Goal: Information Seeking & Learning: Check status

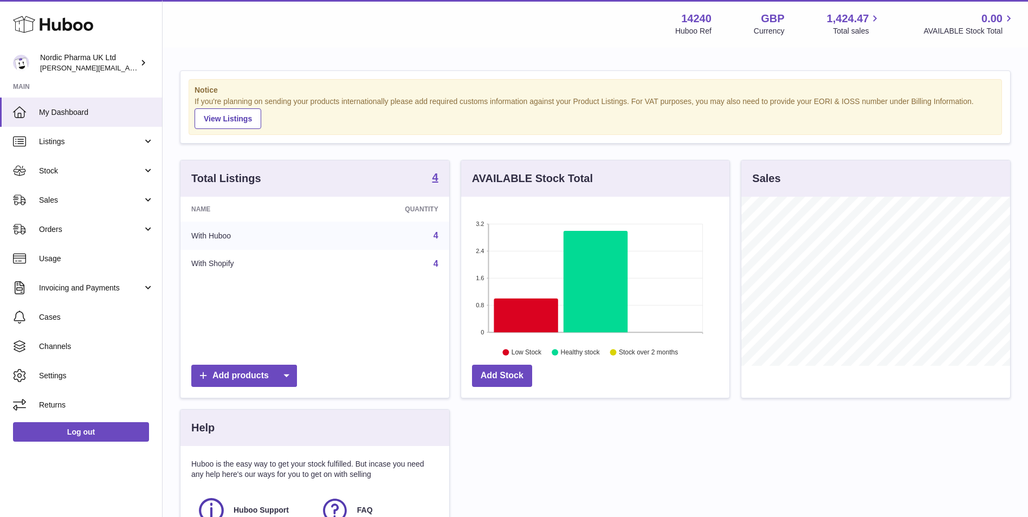
scroll to position [169, 268]
click at [70, 167] on span "Stock" at bounding box center [90, 171] width 103 height 10
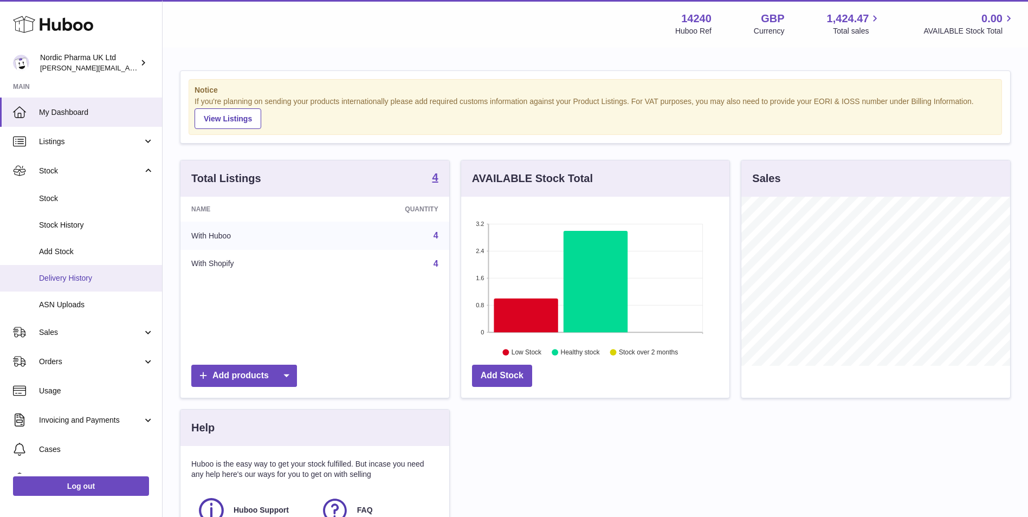
click at [47, 280] on span "Delivery History" at bounding box center [96, 278] width 115 height 10
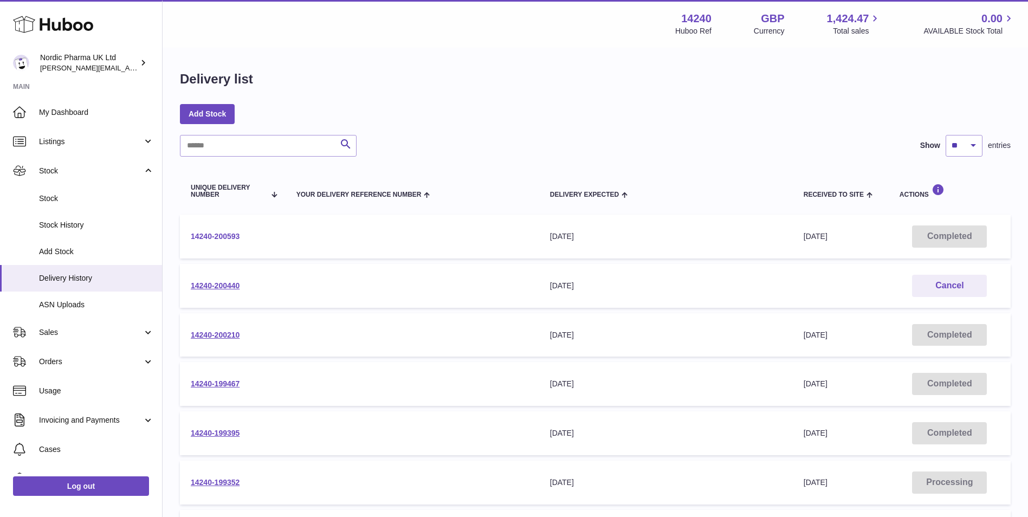
click at [229, 235] on link "14240-200593" at bounding box center [215, 236] width 49 height 9
click at [67, 196] on span "Stock" at bounding box center [96, 198] width 115 height 10
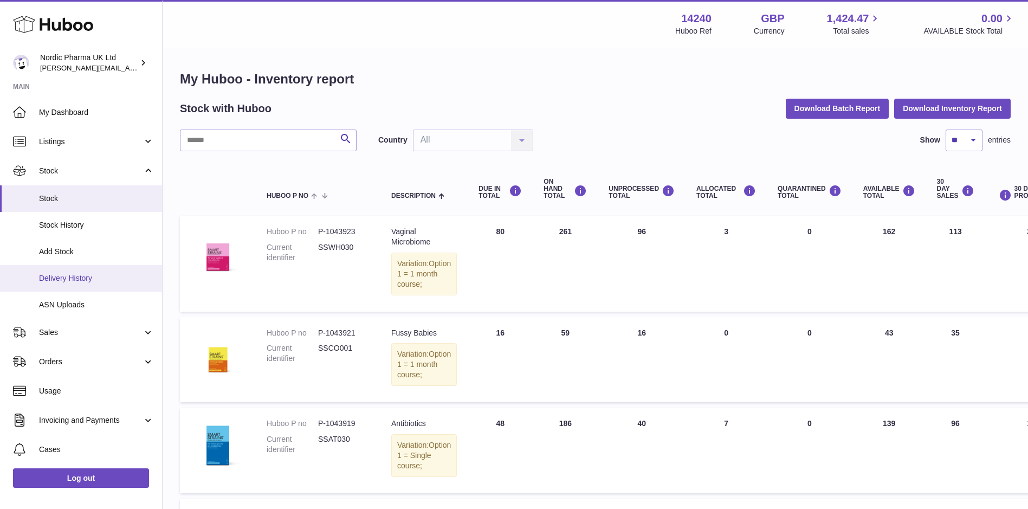
click at [68, 277] on span "Delivery History" at bounding box center [96, 278] width 115 height 10
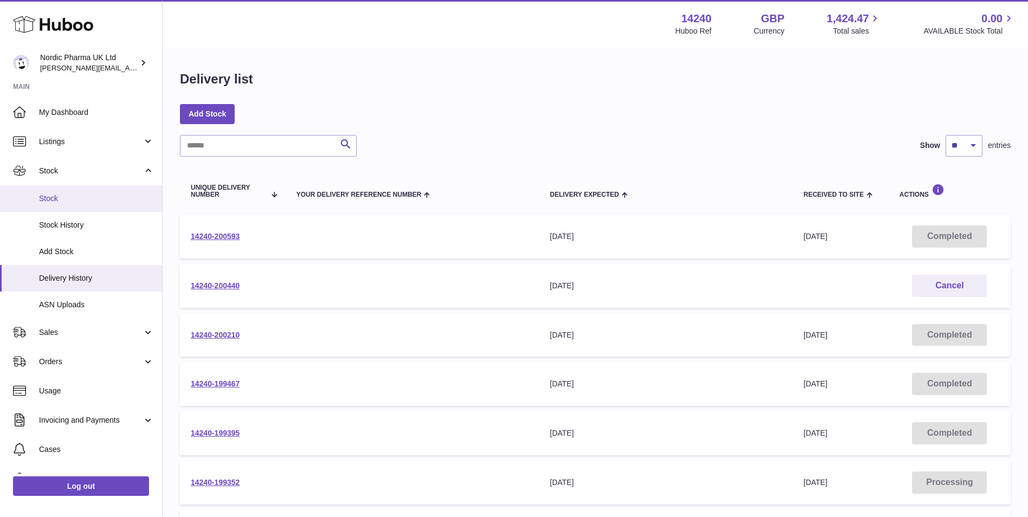
click at [49, 197] on span "Stock" at bounding box center [96, 198] width 115 height 10
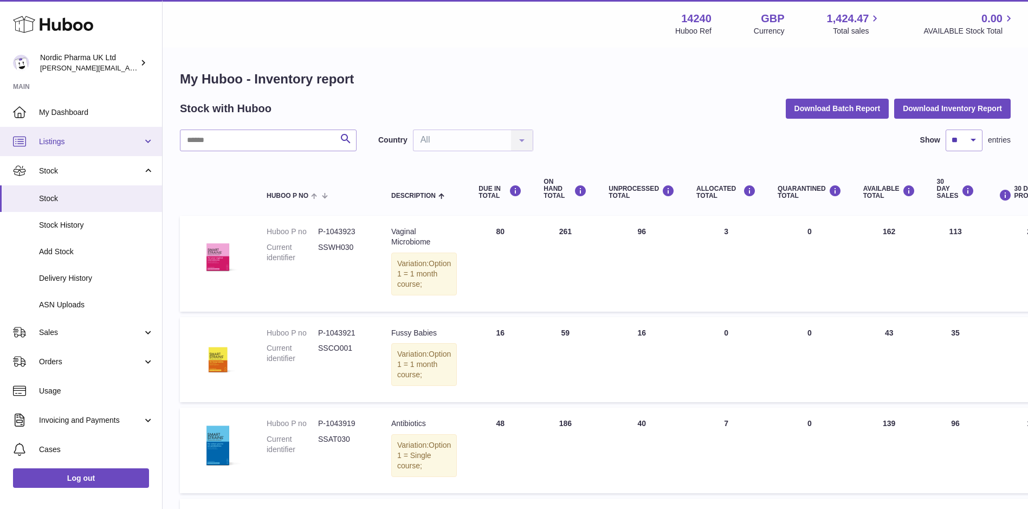
click at [62, 139] on span "Listings" at bounding box center [90, 142] width 103 height 10
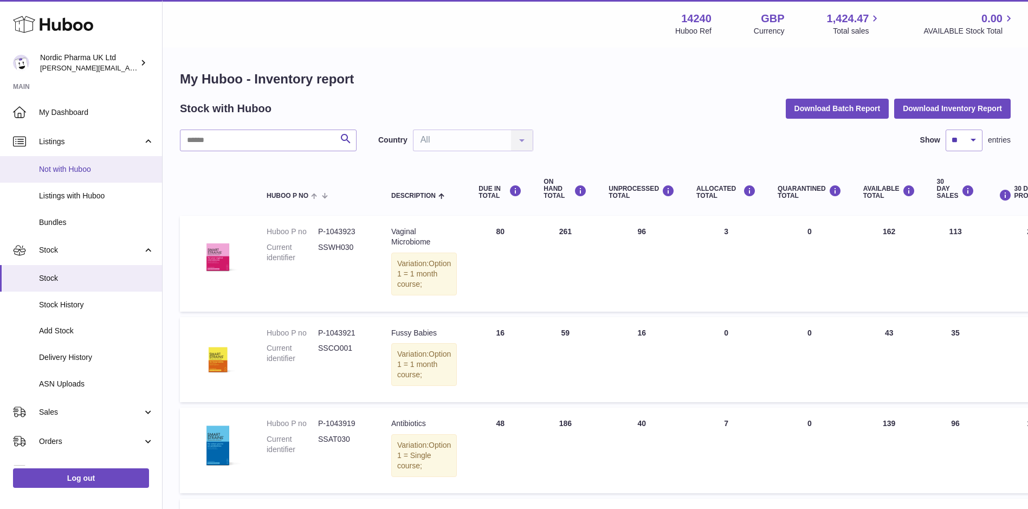
click at [82, 163] on link "Not with Huboo" at bounding box center [81, 169] width 162 height 27
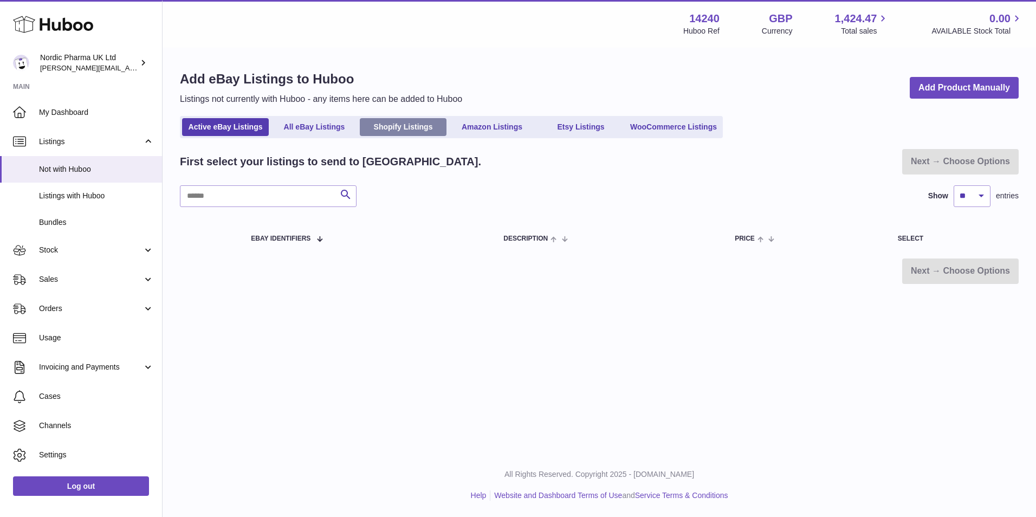
click at [402, 126] on link "Shopify Listings" at bounding box center [403, 127] width 87 height 18
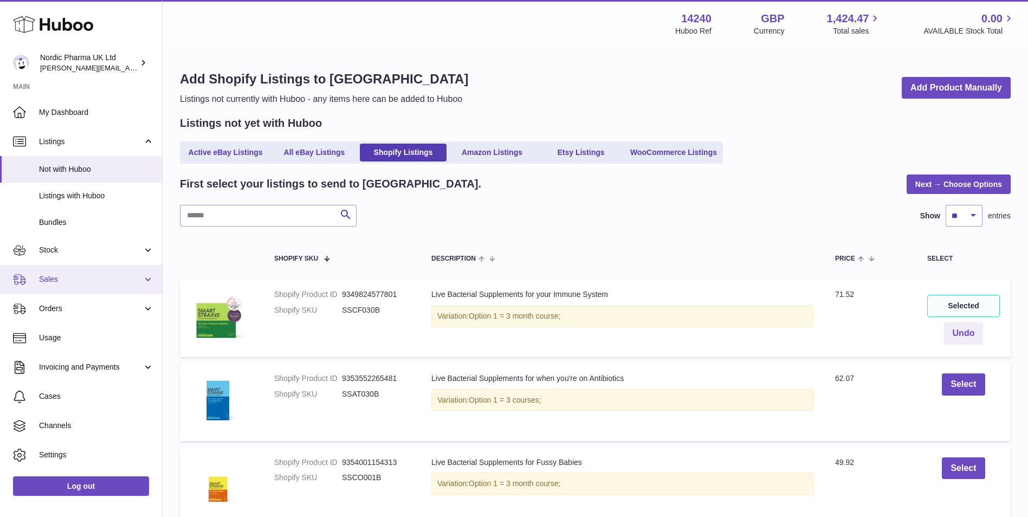
click at [63, 276] on span "Sales" at bounding box center [90, 279] width 103 height 10
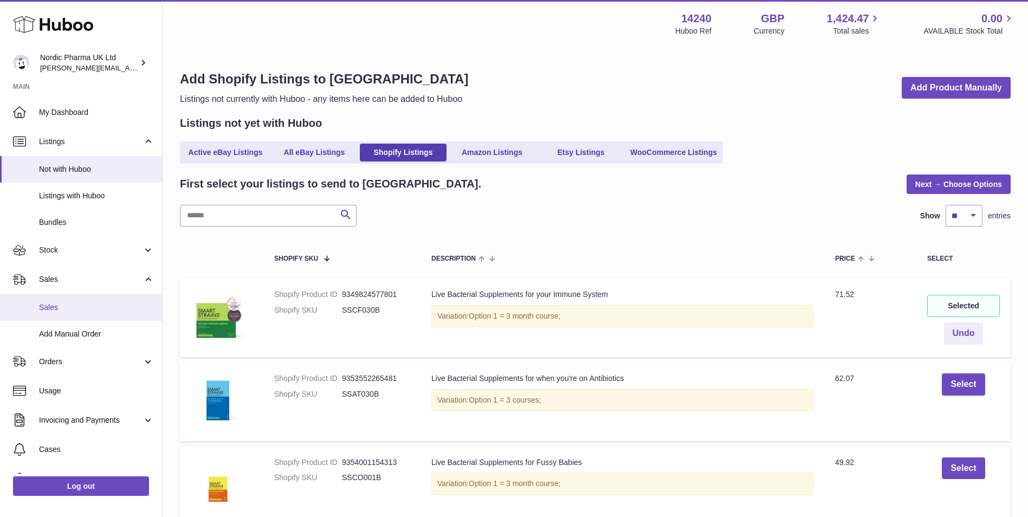
click at [58, 308] on span "Sales" at bounding box center [96, 307] width 115 height 10
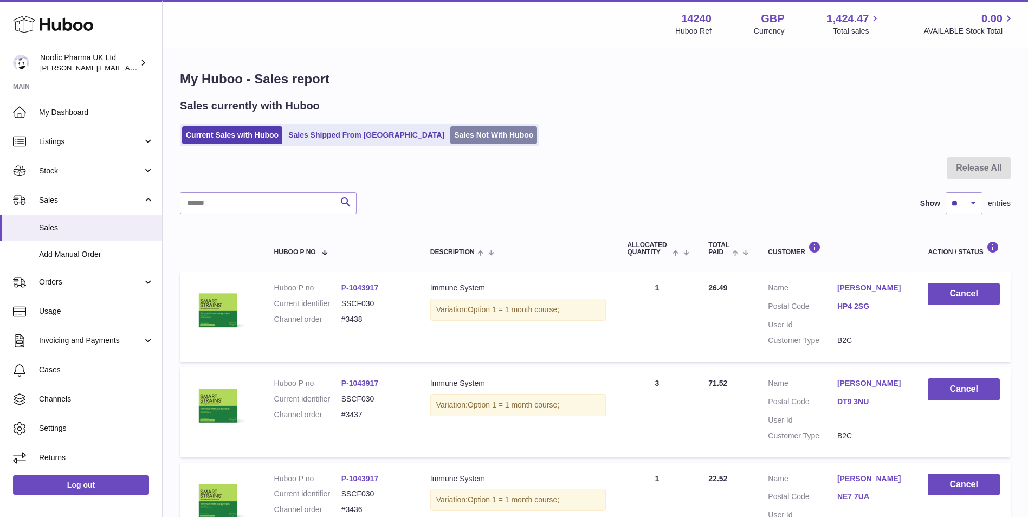
click at [450, 134] on link "Sales Not With Huboo" at bounding box center [493, 135] width 87 height 18
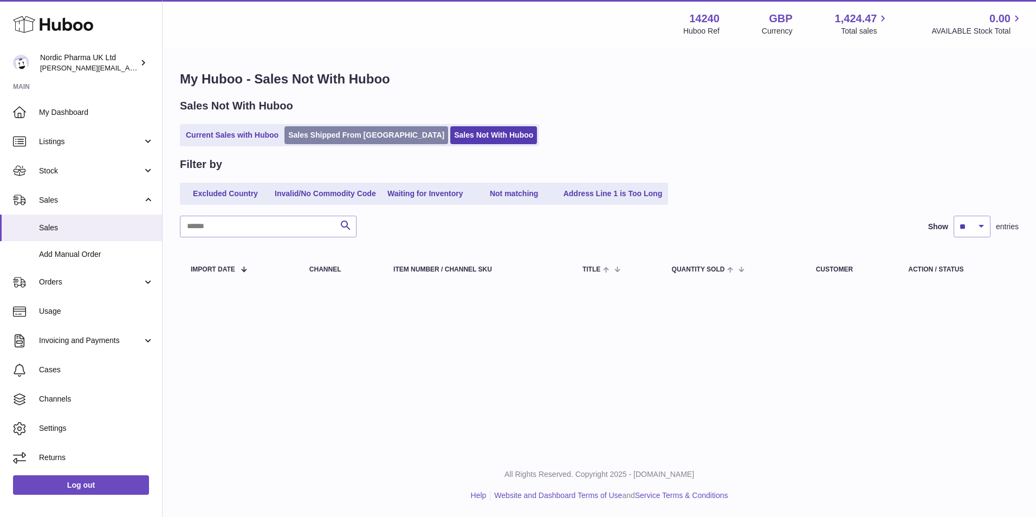
click at [349, 132] on link "Sales Shipped From [GEOGRAPHIC_DATA]" at bounding box center [366, 135] width 164 height 18
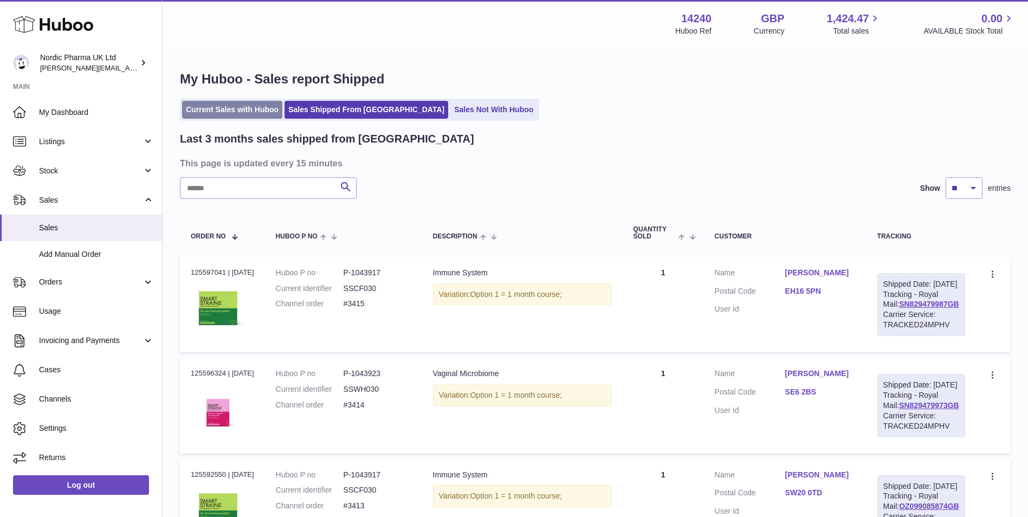
click at [219, 113] on link "Current Sales with Huboo" at bounding box center [232, 110] width 100 height 18
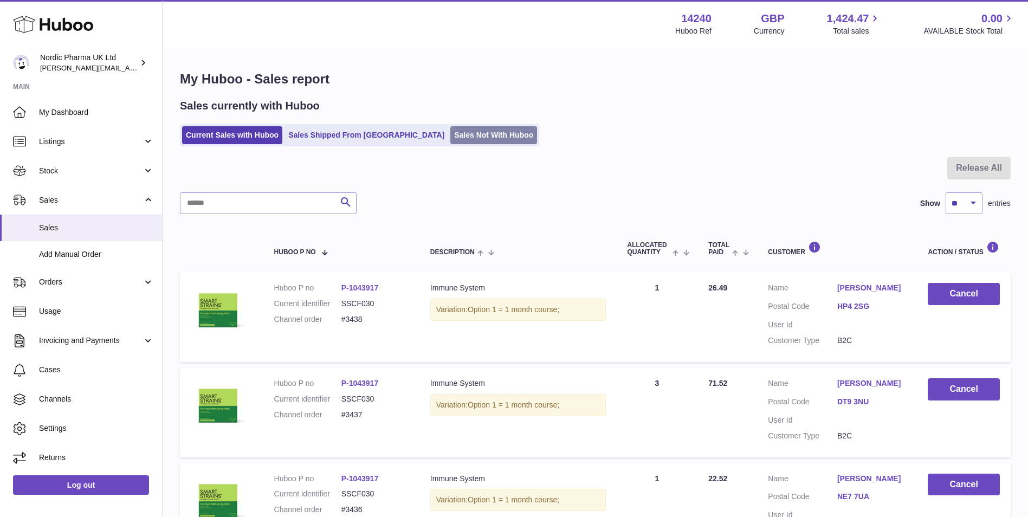
click at [450, 131] on link "Sales Not With Huboo" at bounding box center [493, 135] width 87 height 18
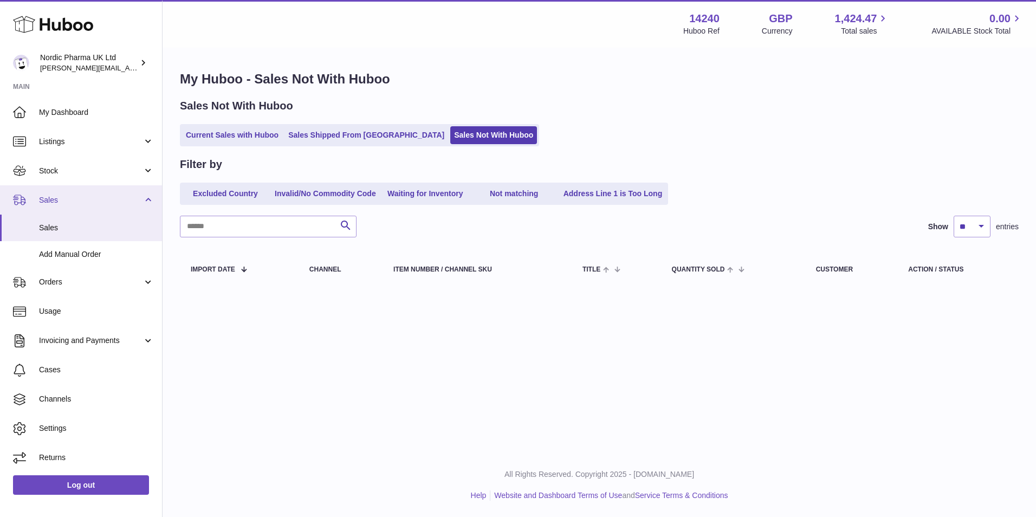
click at [58, 198] on span "Sales" at bounding box center [90, 200] width 103 height 10
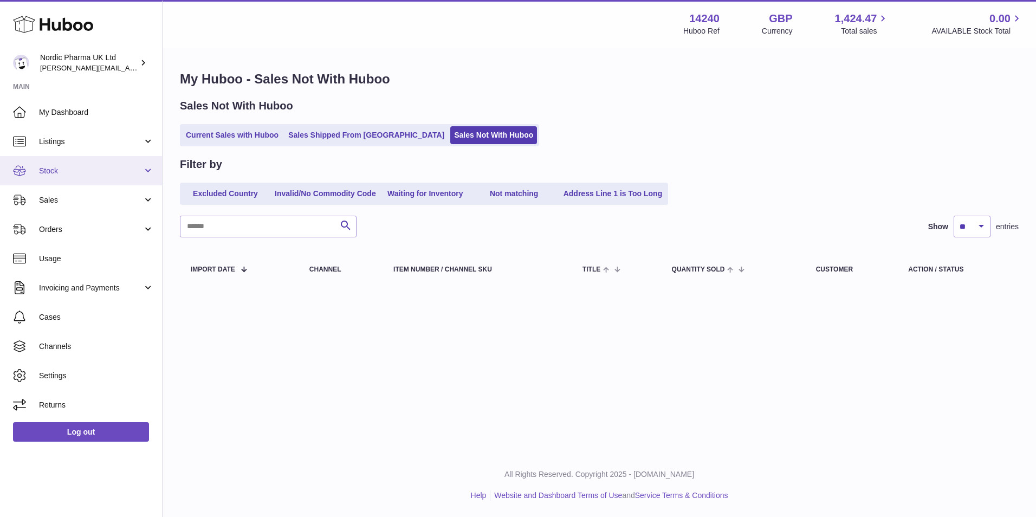
click at [59, 161] on link "Stock" at bounding box center [81, 170] width 162 height 29
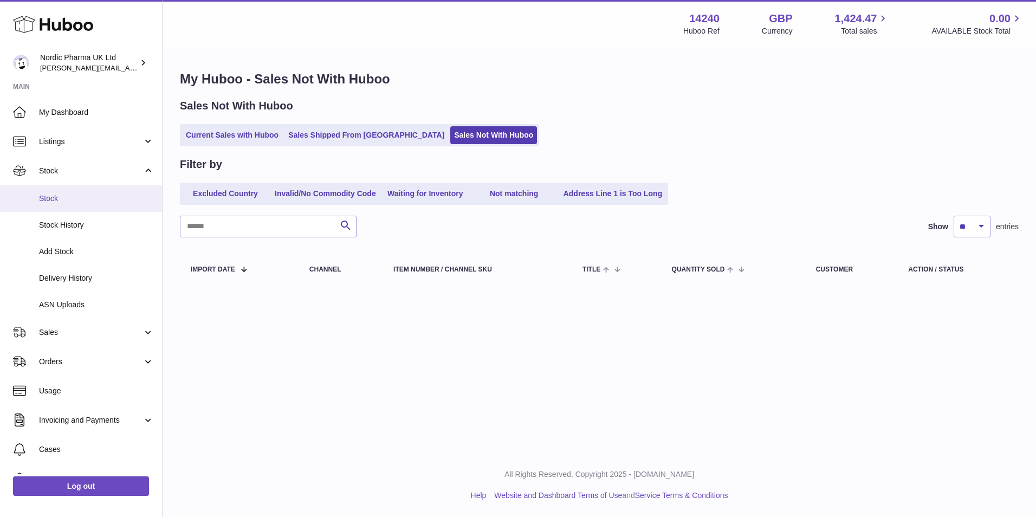
click at [59, 198] on span "Stock" at bounding box center [96, 198] width 115 height 10
